Goal: Book appointment/travel/reservation

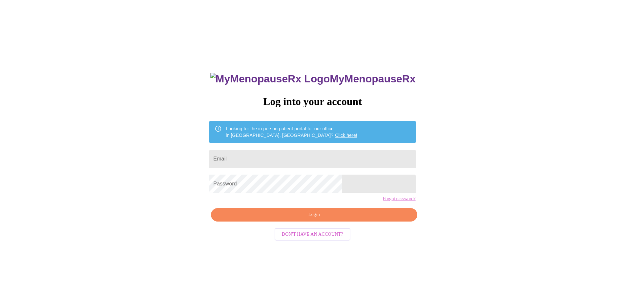
click at [333, 161] on input "Email" at bounding box center [312, 159] width 206 height 18
type input "[EMAIL_ADDRESS][DOMAIN_NAME]"
click at [325, 219] on span "Login" at bounding box center [313, 215] width 191 height 8
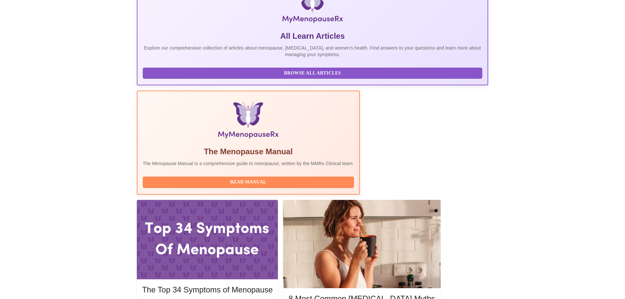
scroll to position [131, 0]
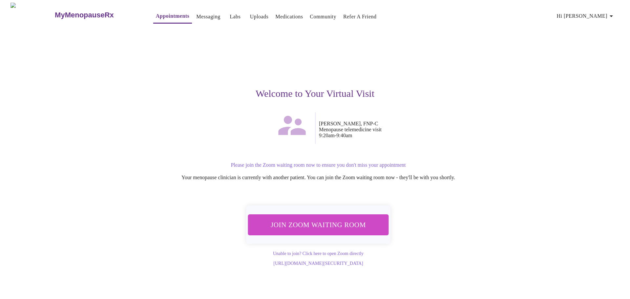
click at [341, 220] on span "Join Zoom Waiting Room" at bounding box center [318, 224] width 126 height 12
